Goal: Information Seeking & Learning: Learn about a topic

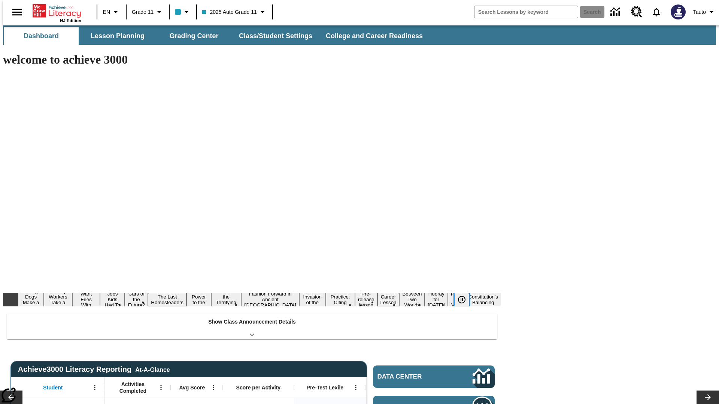
click at [465, 296] on icon "Pause" at bounding box center [461, 300] width 9 height 9
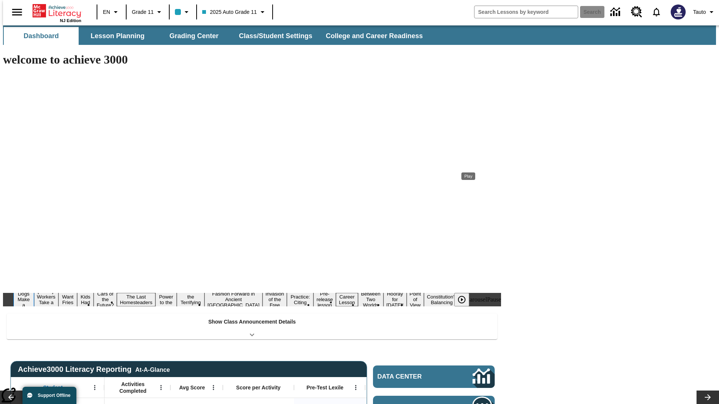
click at [34, 285] on button "Diving Dogs Make a Splash" at bounding box center [23, 300] width 21 height 30
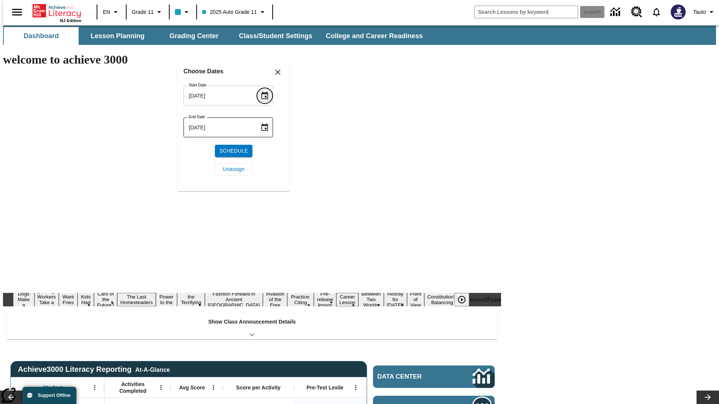
click at [267, 96] on icon "Choose date, selected date is Sep 1, 2025" at bounding box center [264, 95] width 7 height 7
